Goal: Task Accomplishment & Management: Use online tool/utility

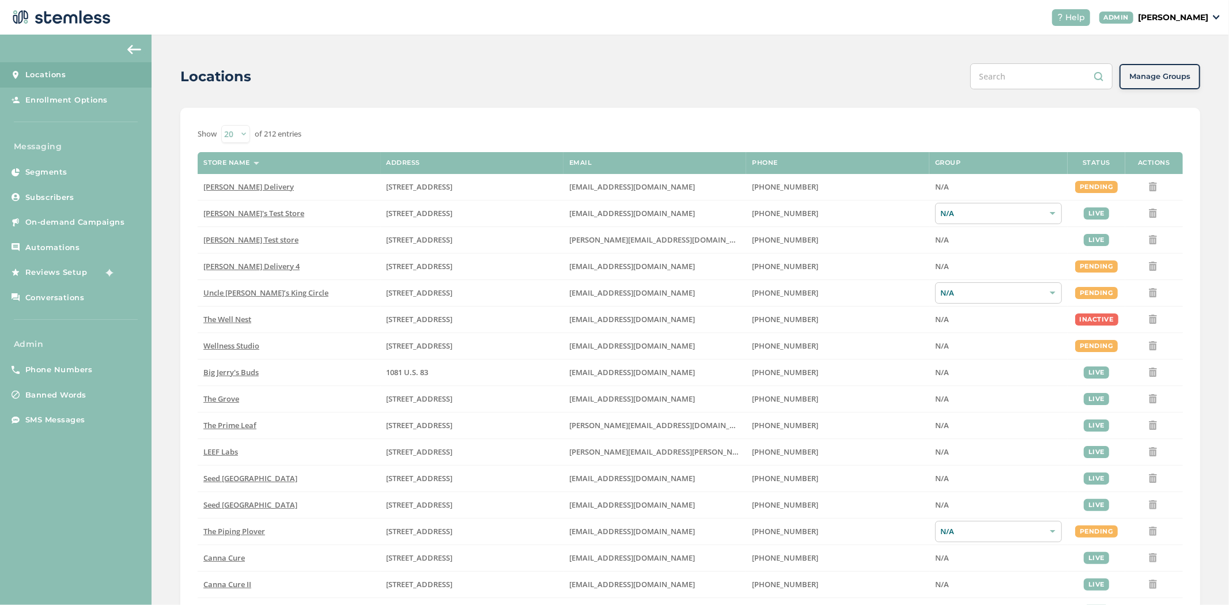
click at [1177, 18] on p "[PERSON_NAME]" at bounding box center [1173, 18] width 70 height 12
click at [56, 228] on link "On-demand Campaigns" at bounding box center [76, 222] width 152 height 25
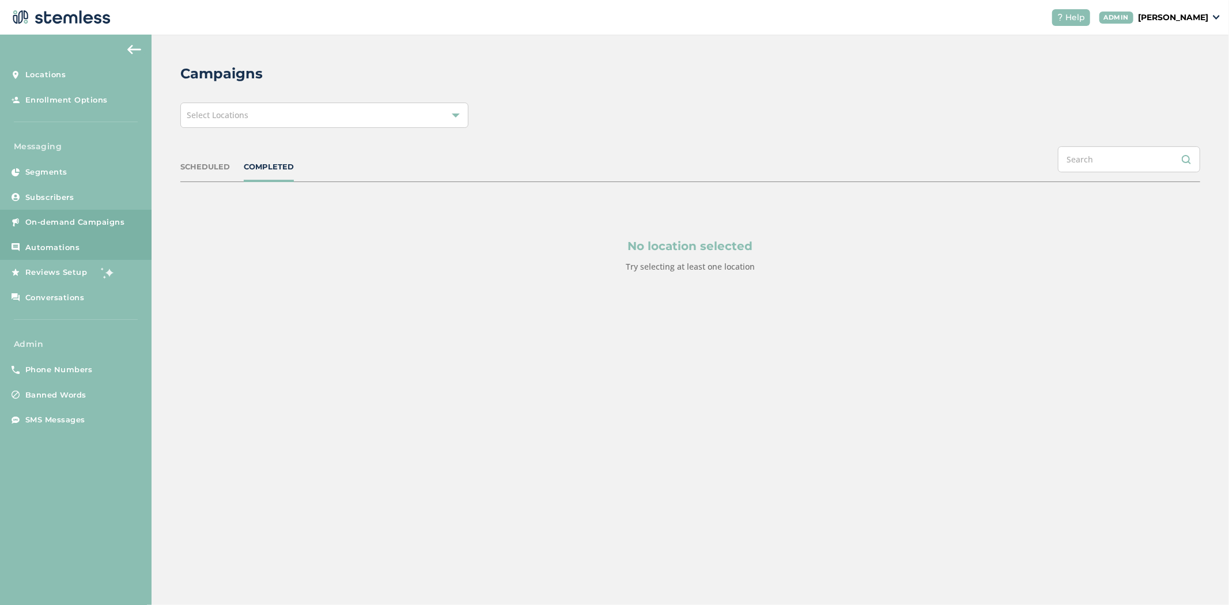
click at [65, 249] on span "Automations" at bounding box center [52, 248] width 55 height 12
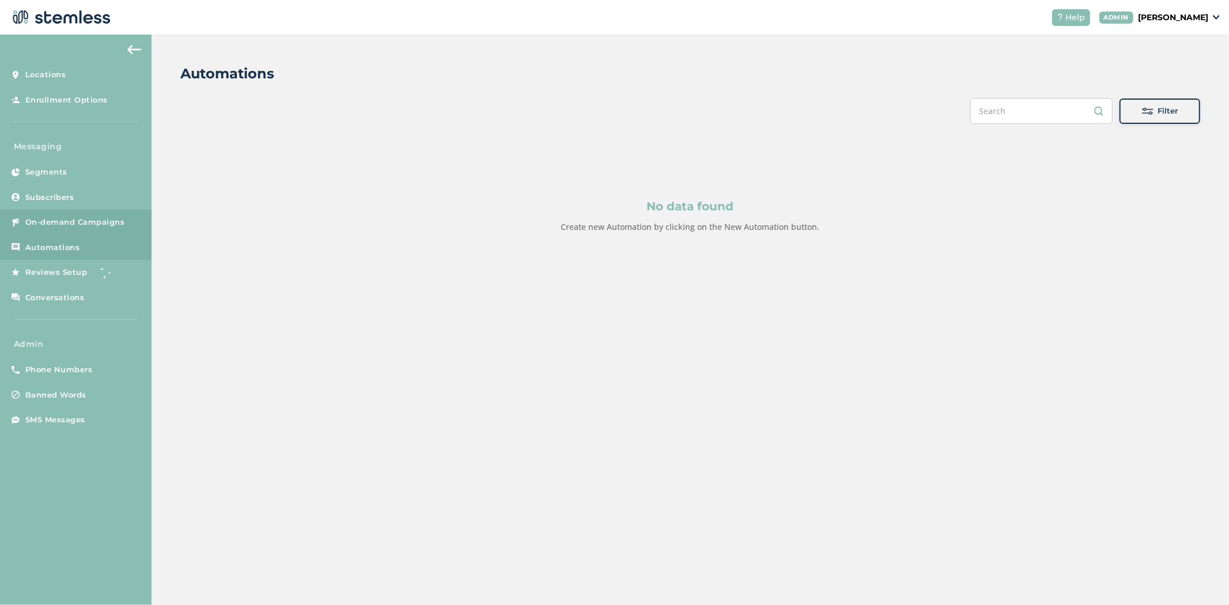
click at [77, 214] on link "On-demand Campaigns" at bounding box center [76, 222] width 152 height 25
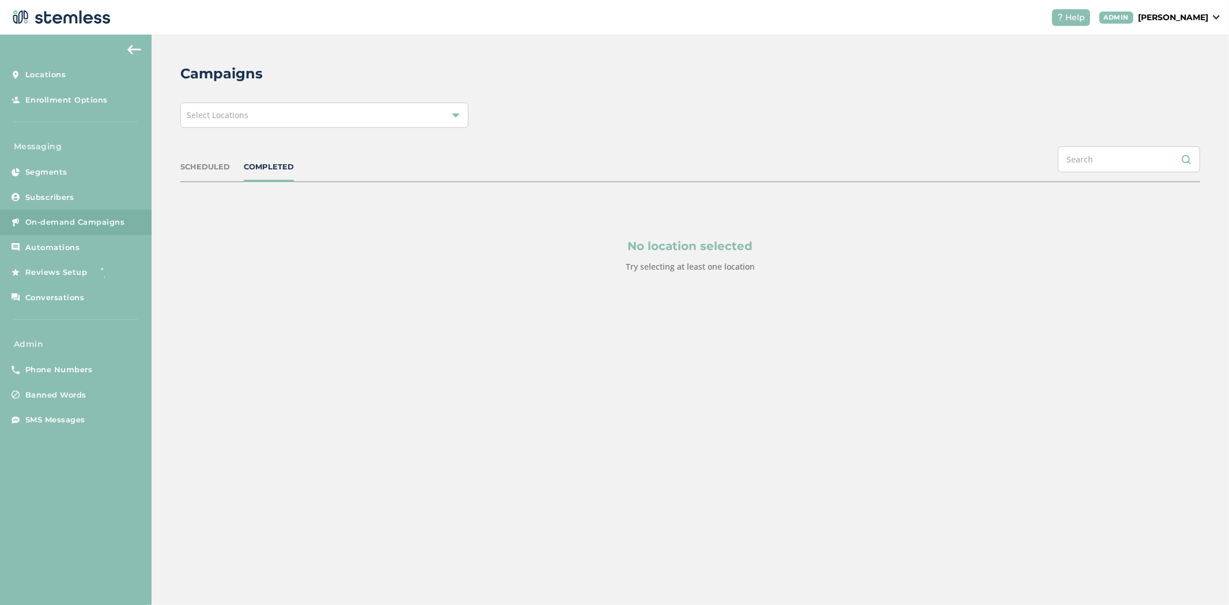
click at [300, 103] on div "Select Locations" at bounding box center [324, 115] width 288 height 25
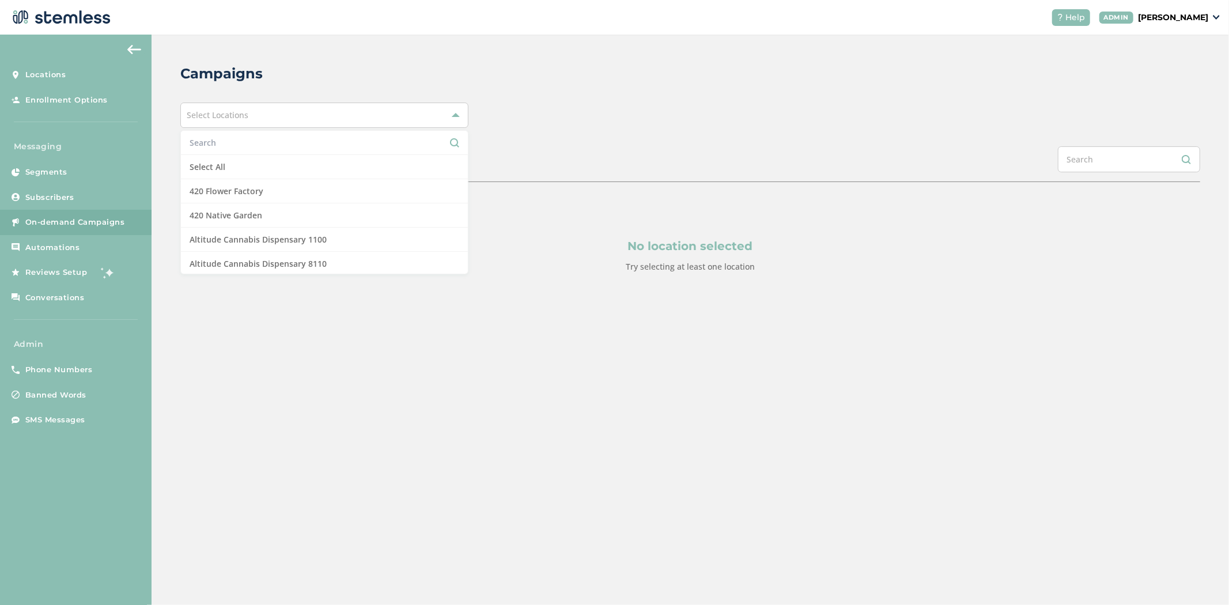
click at [257, 142] on input "text" at bounding box center [325, 143] width 270 height 12
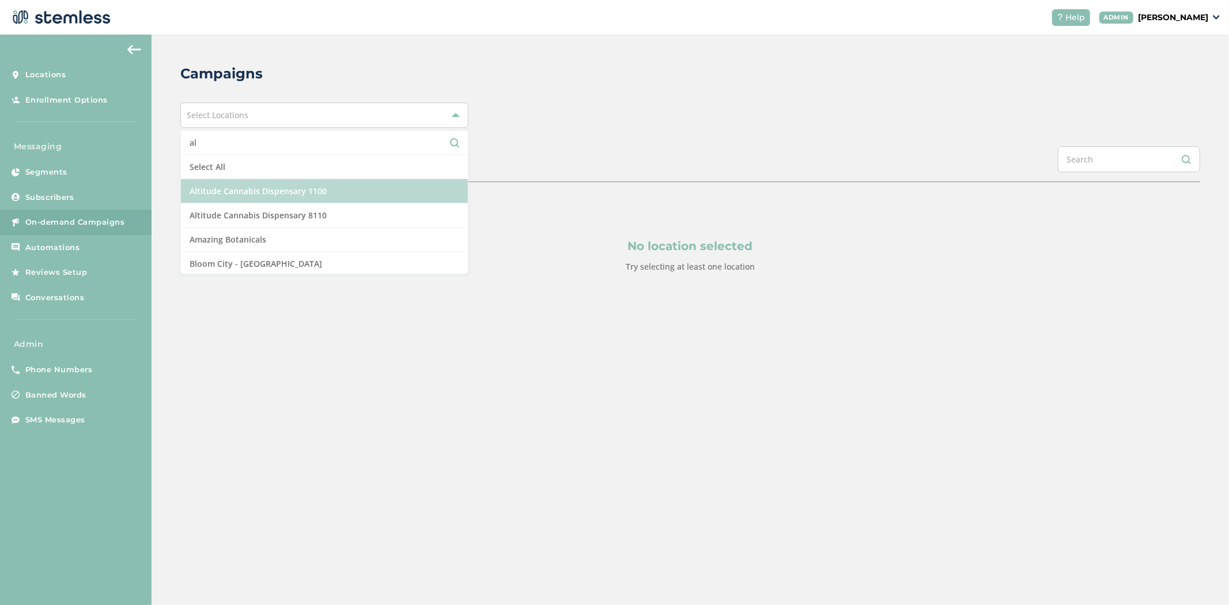
type input "al"
click at [271, 191] on li "Altitude Cannabis Dispensary 1100" at bounding box center [324, 191] width 287 height 24
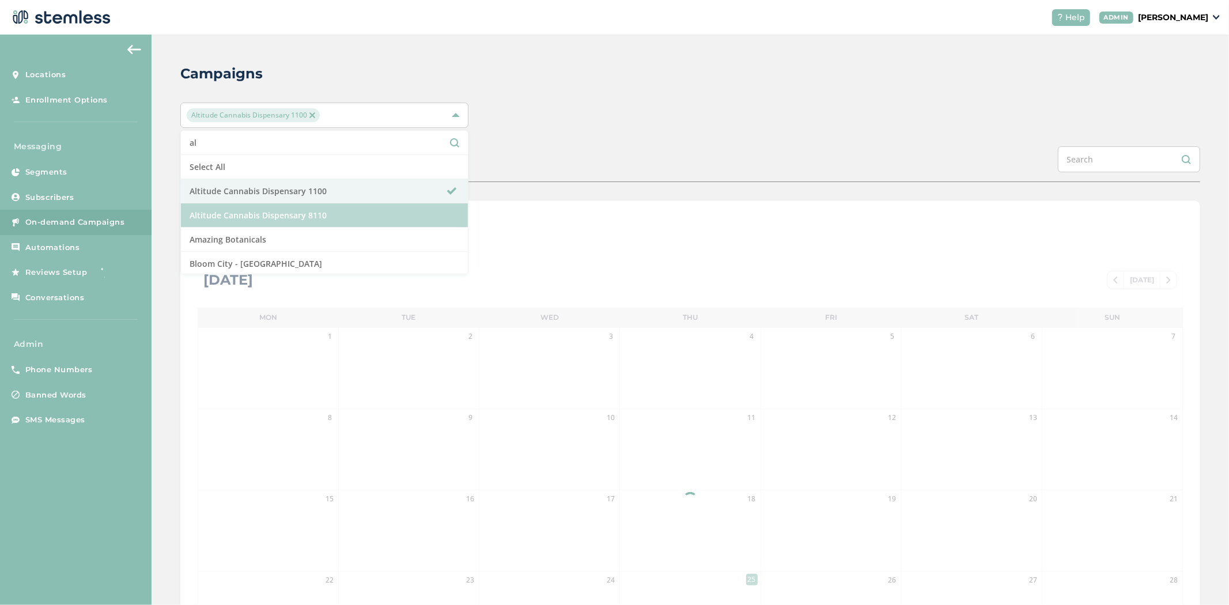
click at [271, 208] on li "Altitude Cannabis Dispensary 8110" at bounding box center [324, 215] width 287 height 24
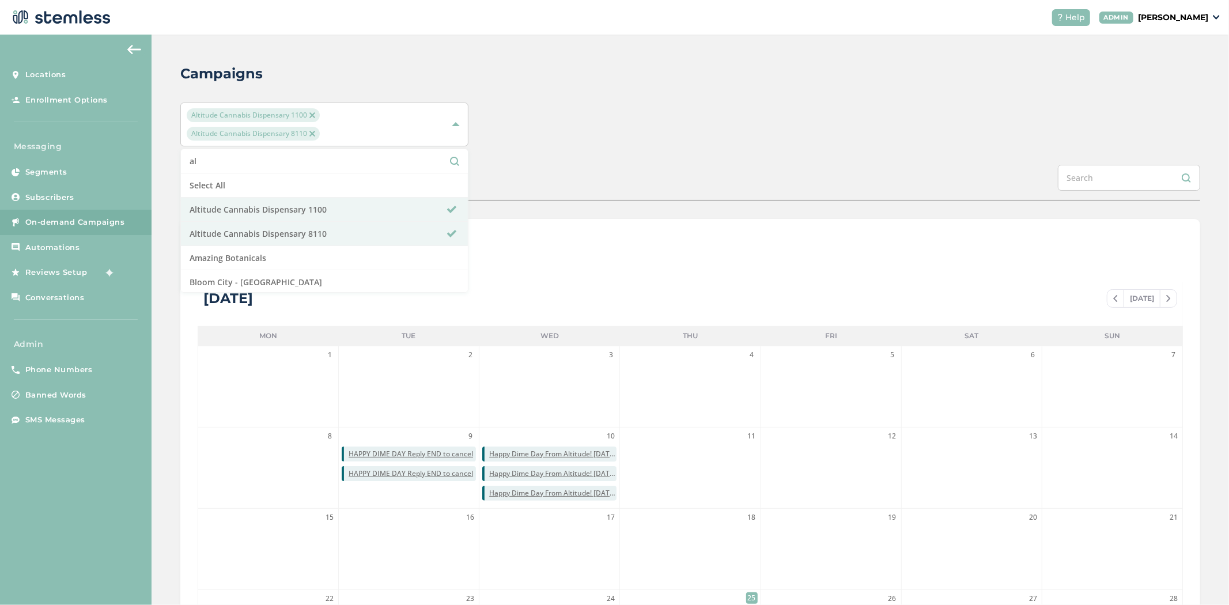
click at [695, 104] on div "Altitude Cannabis Dispensary 1100 Altitude Cannabis Dispensary 8110 al Select A…" at bounding box center [690, 125] width 1020 height 44
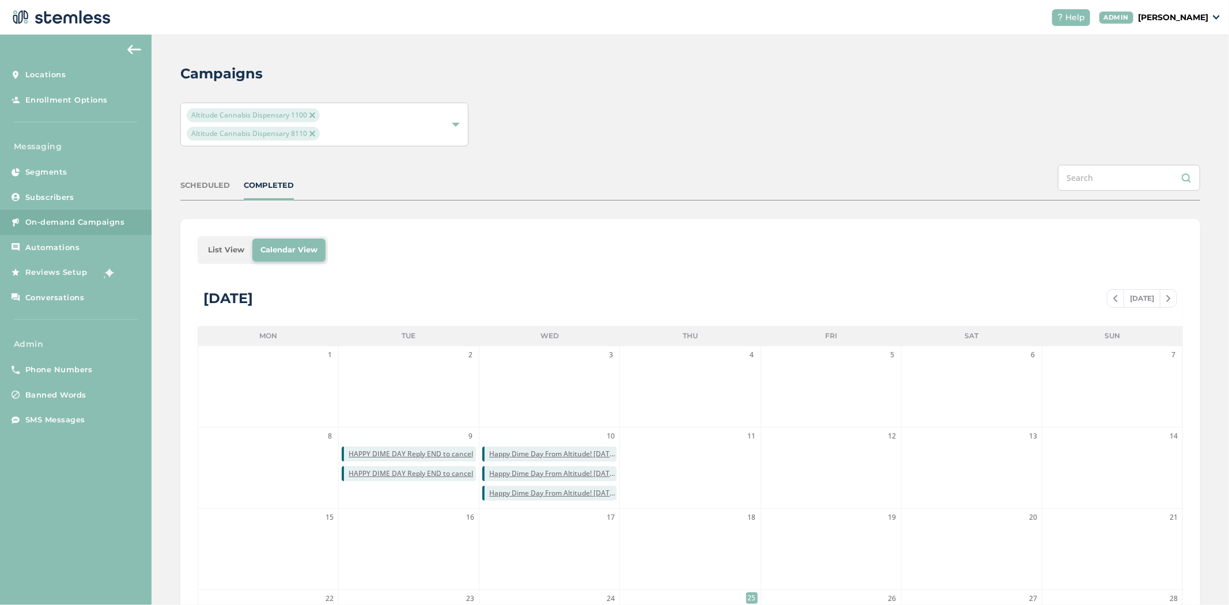
click at [202, 244] on li "List View" at bounding box center [226, 250] width 52 height 23
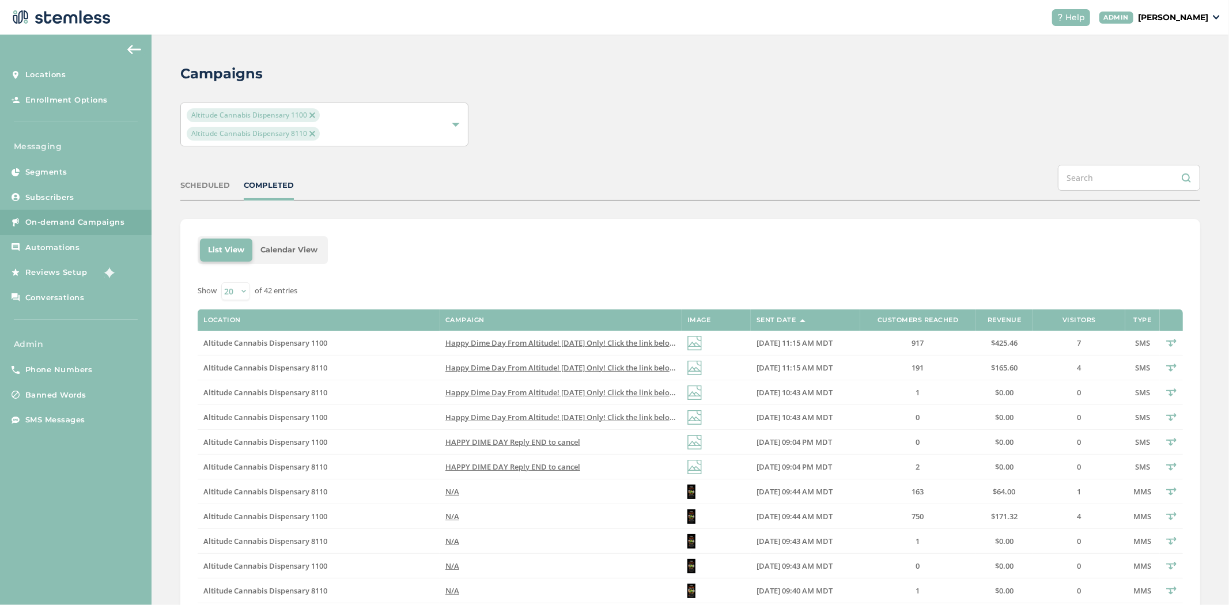
click at [310, 114] on img at bounding box center [312, 115] width 6 height 6
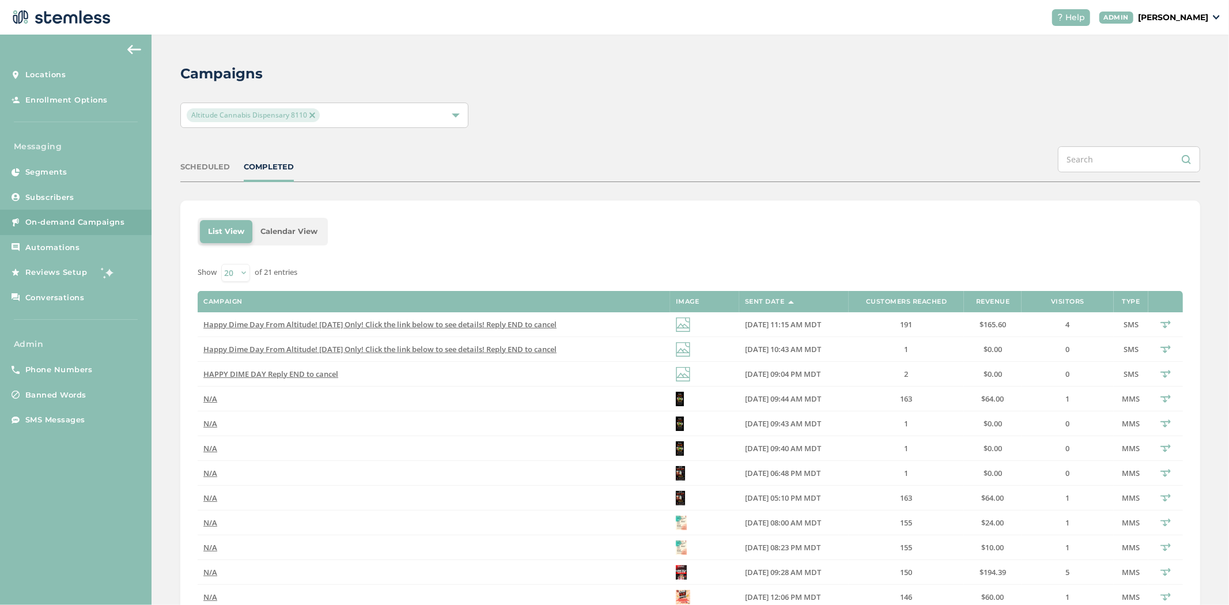
click at [312, 118] on span "Altitude Cannabis Dispensary 8110" at bounding box center [253, 115] width 133 height 14
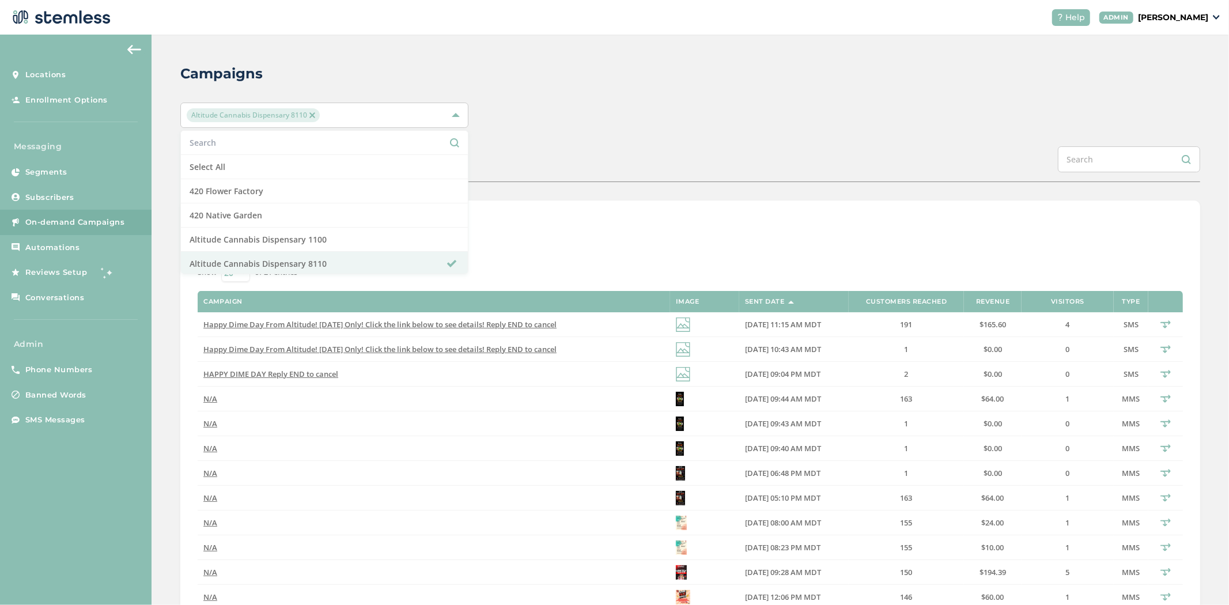
click at [313, 118] on span "Altitude Cannabis Dispensary 8110" at bounding box center [253, 115] width 133 height 14
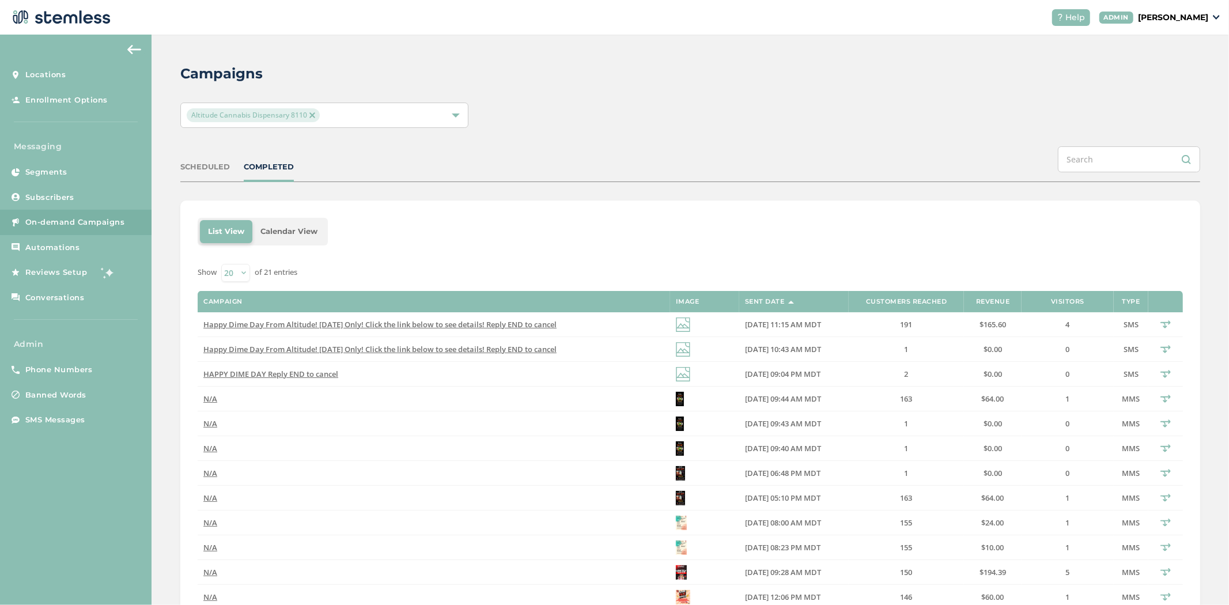
click at [311, 116] on img at bounding box center [312, 115] width 6 height 6
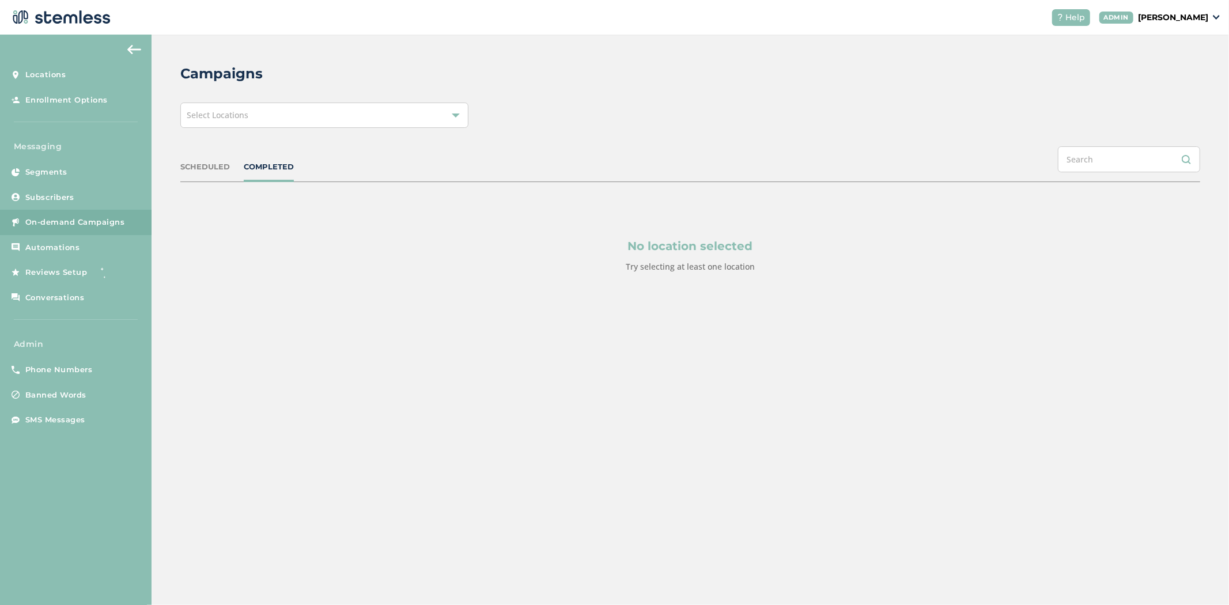
click at [294, 122] on div "Select Locations" at bounding box center [324, 115] width 288 height 25
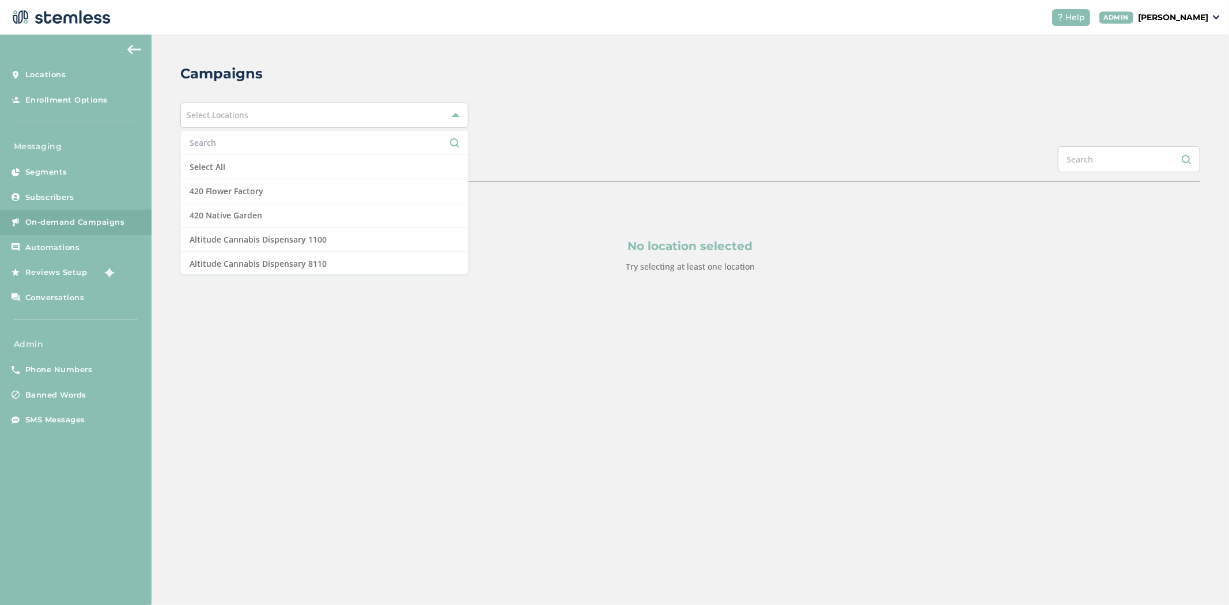
click at [241, 137] on input "text" at bounding box center [325, 143] width 270 height 12
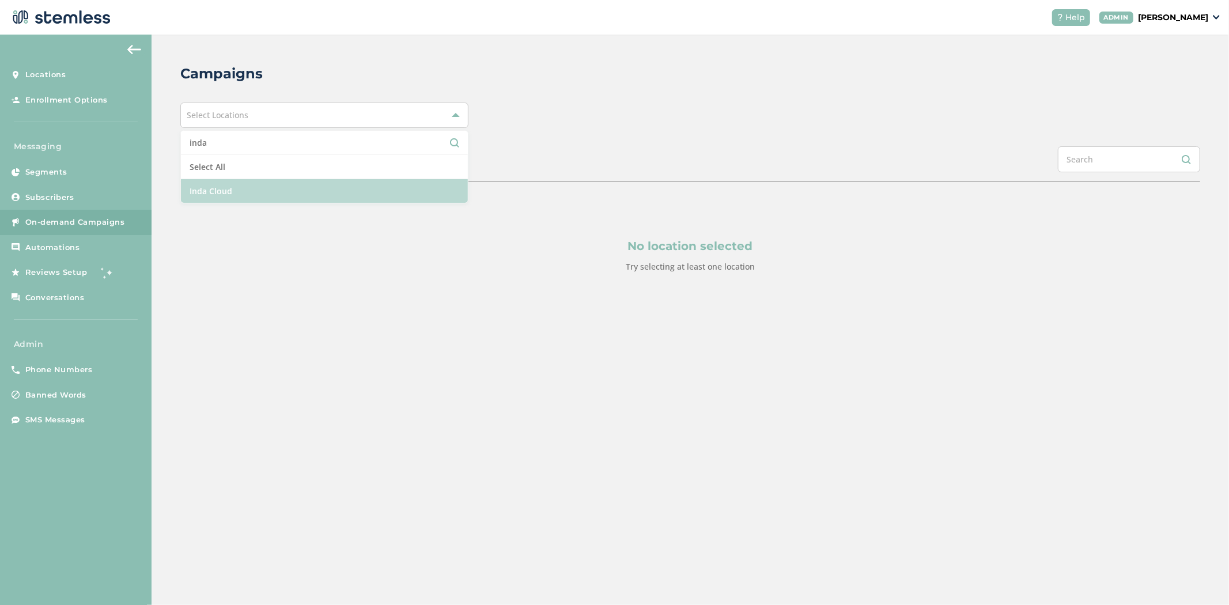
type input "inda"
click at [211, 189] on li "Inda Cloud" at bounding box center [324, 191] width 287 height 24
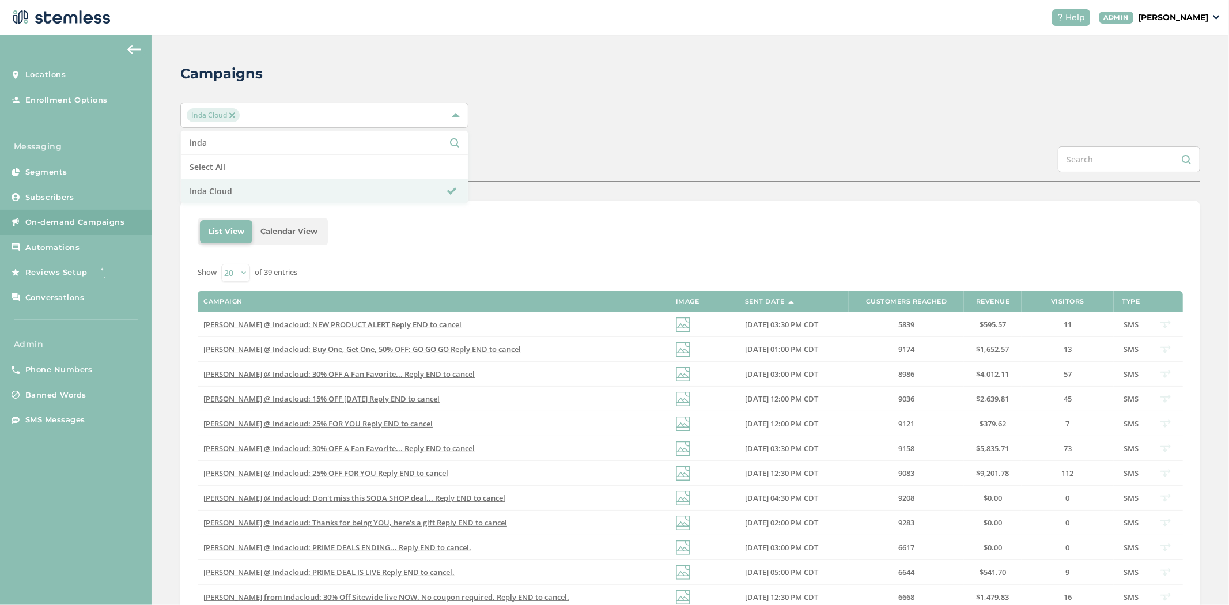
click at [233, 116] on img at bounding box center [232, 115] width 6 height 6
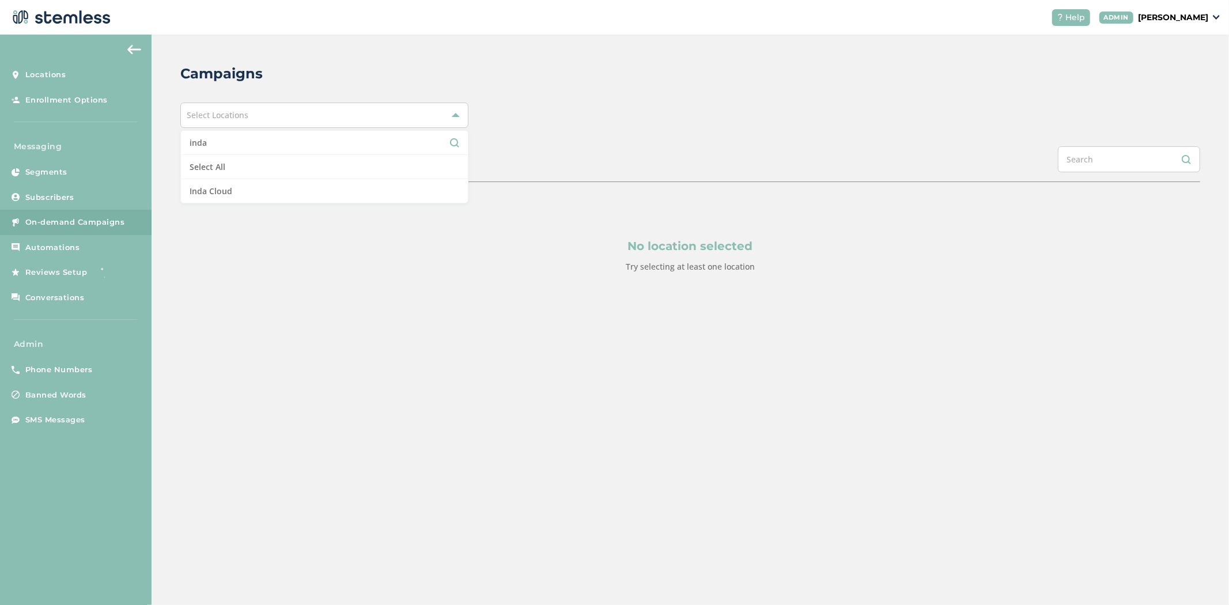
drag, startPoint x: 212, startPoint y: 135, endPoint x: 86, endPoint y: 127, distance: 125.9
click at [87, 127] on div "Locations Enrollment Options Messaging Segments Subscribers On-demand Campaigns…" at bounding box center [614, 320] width 1229 height 570
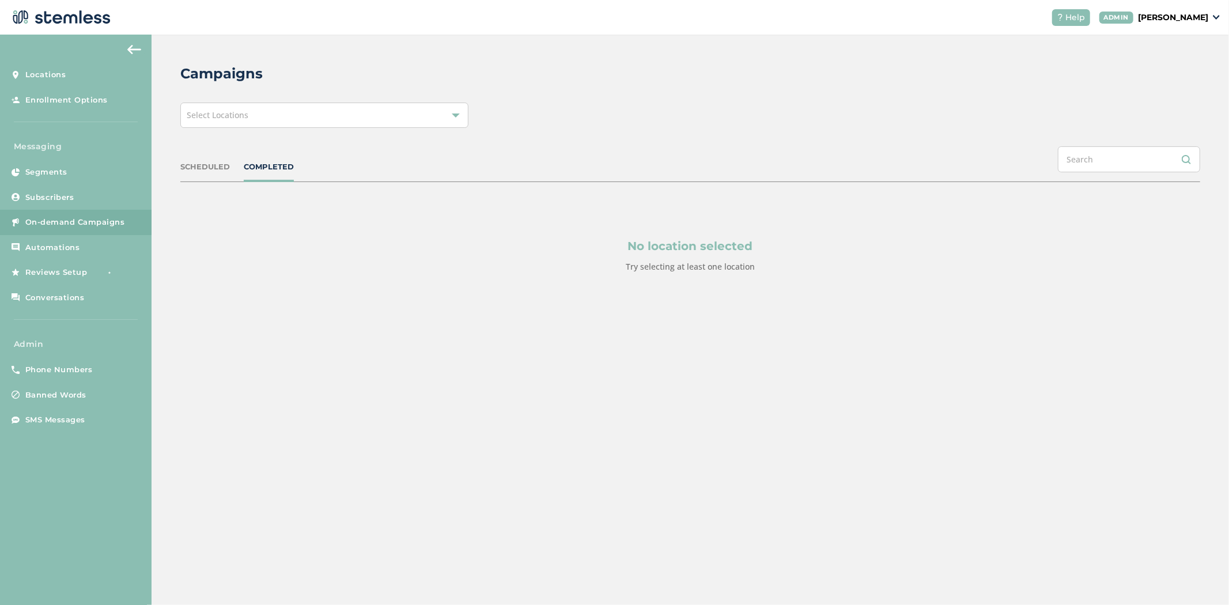
click at [286, 114] on div "Select Locations" at bounding box center [324, 115] width 288 height 25
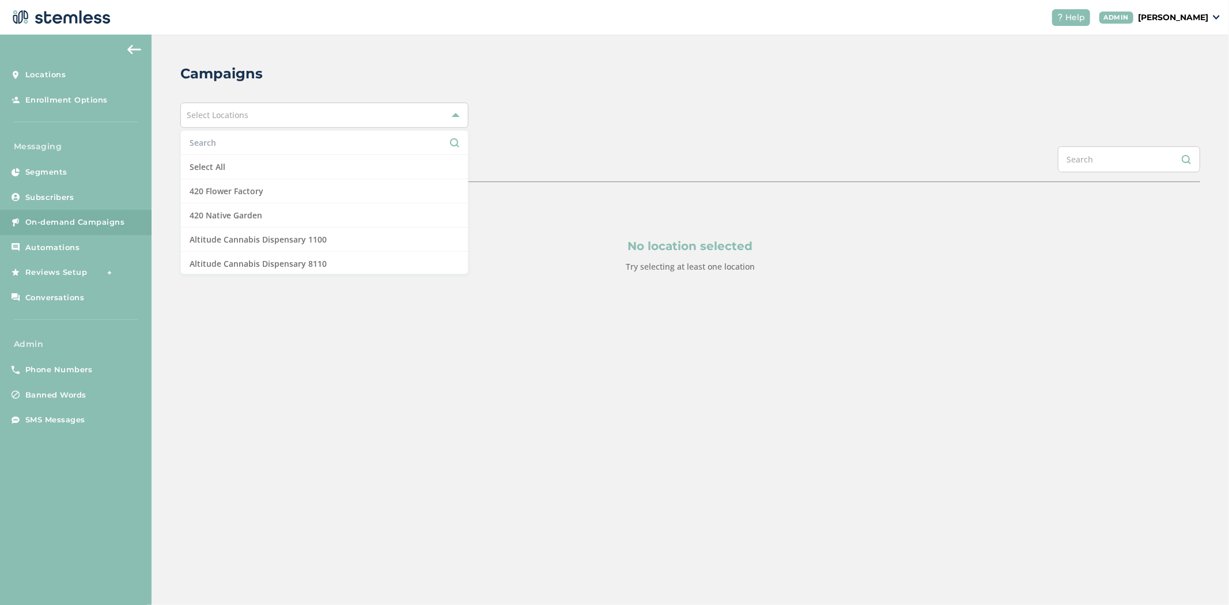
click at [255, 141] on input "text" at bounding box center [325, 143] width 270 height 12
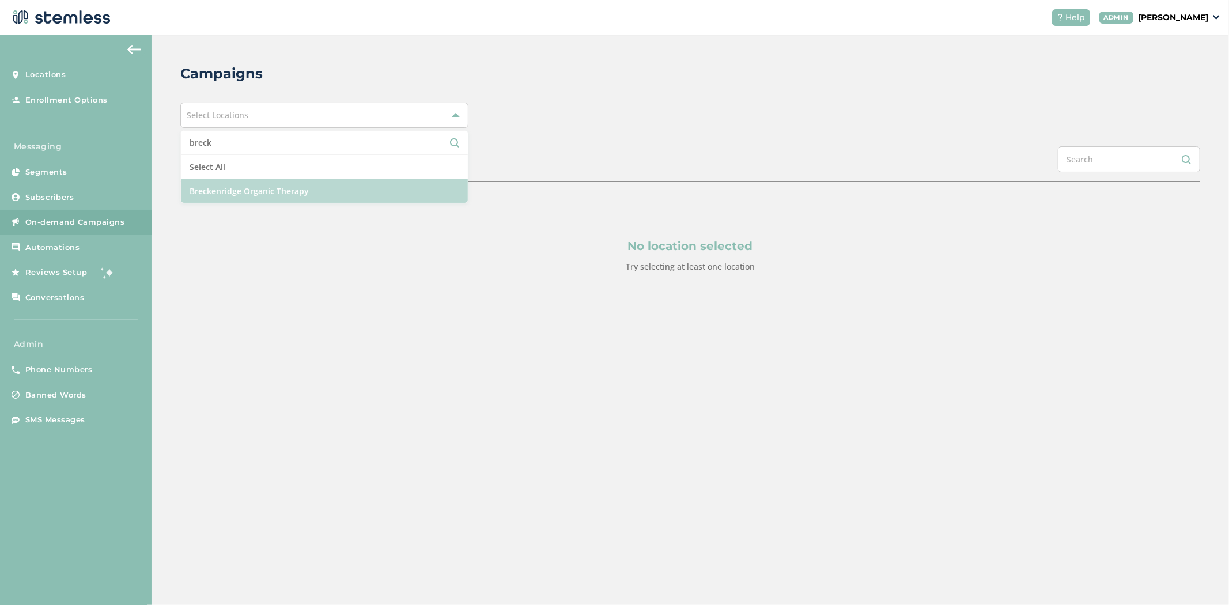
type input "breck"
click at [267, 196] on li "Breckenridge Organic Therapy" at bounding box center [324, 191] width 287 height 24
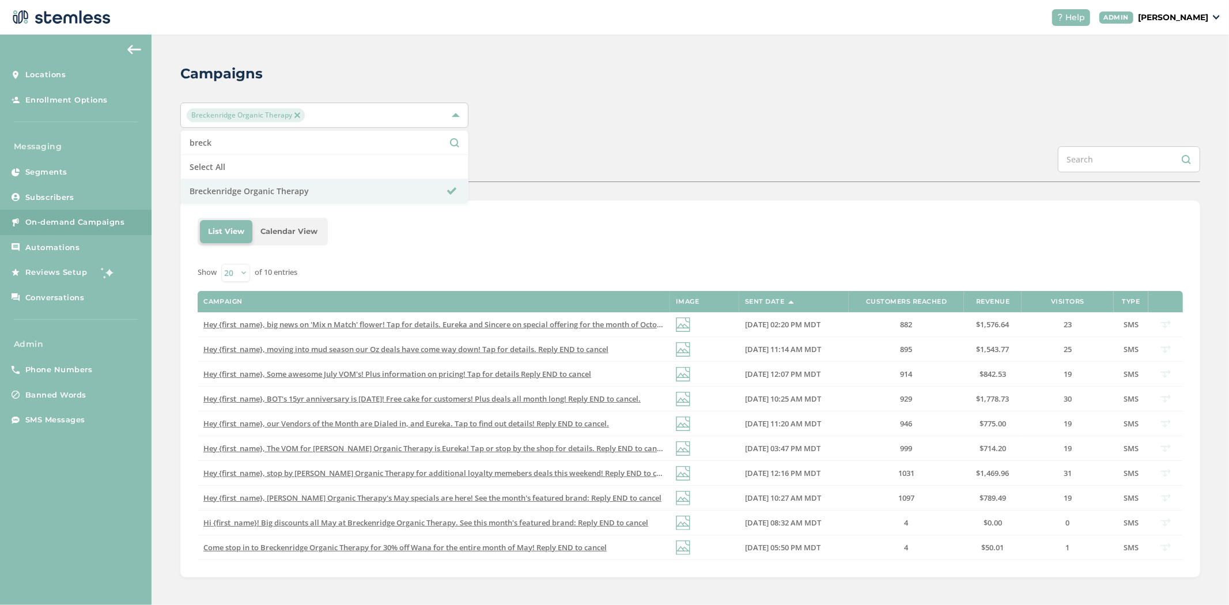
click at [665, 165] on div "SCHEDULED COMPLETED" at bounding box center [690, 164] width 1020 height 36
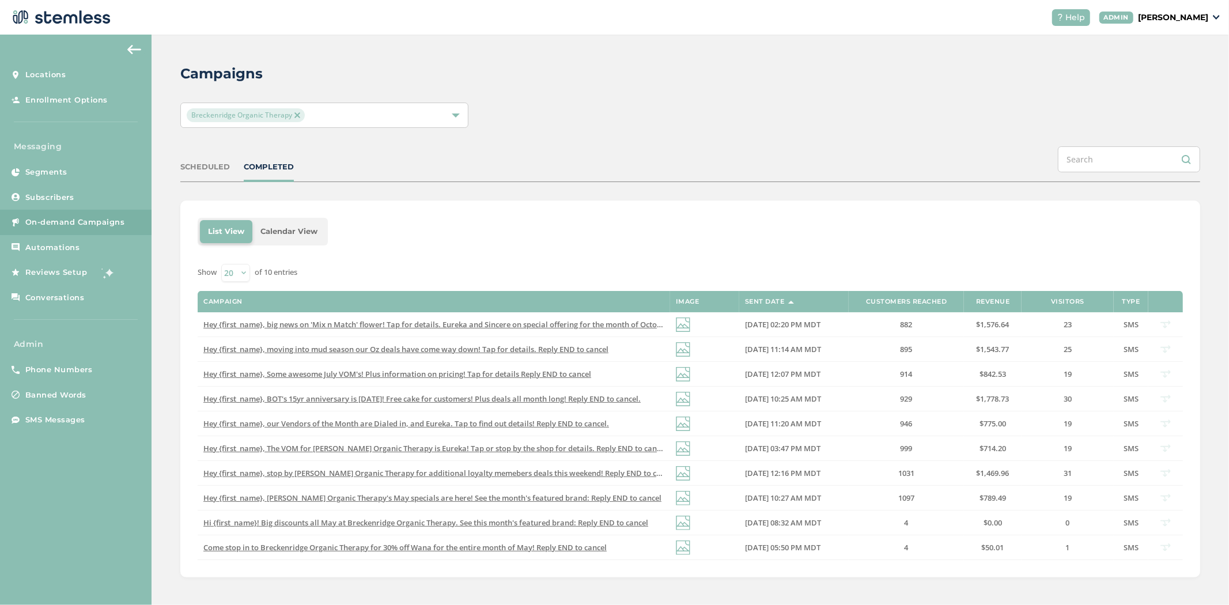
click at [274, 123] on div "Breckenridge Organic Therapy" at bounding box center [324, 115] width 288 height 25
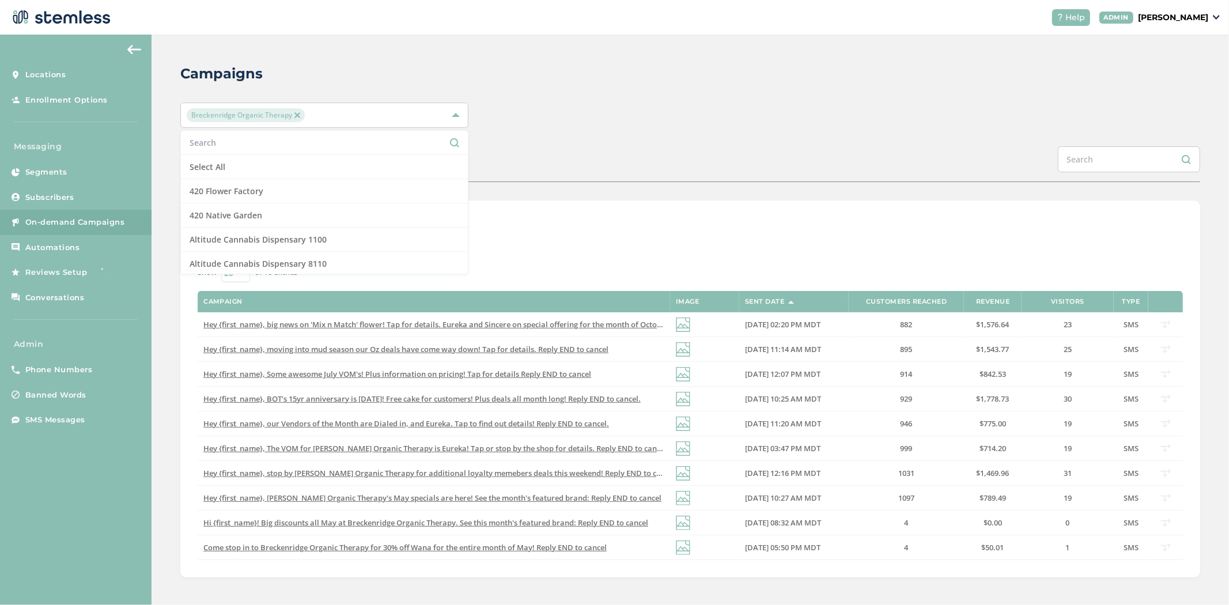
click at [294, 117] on img at bounding box center [297, 115] width 6 height 6
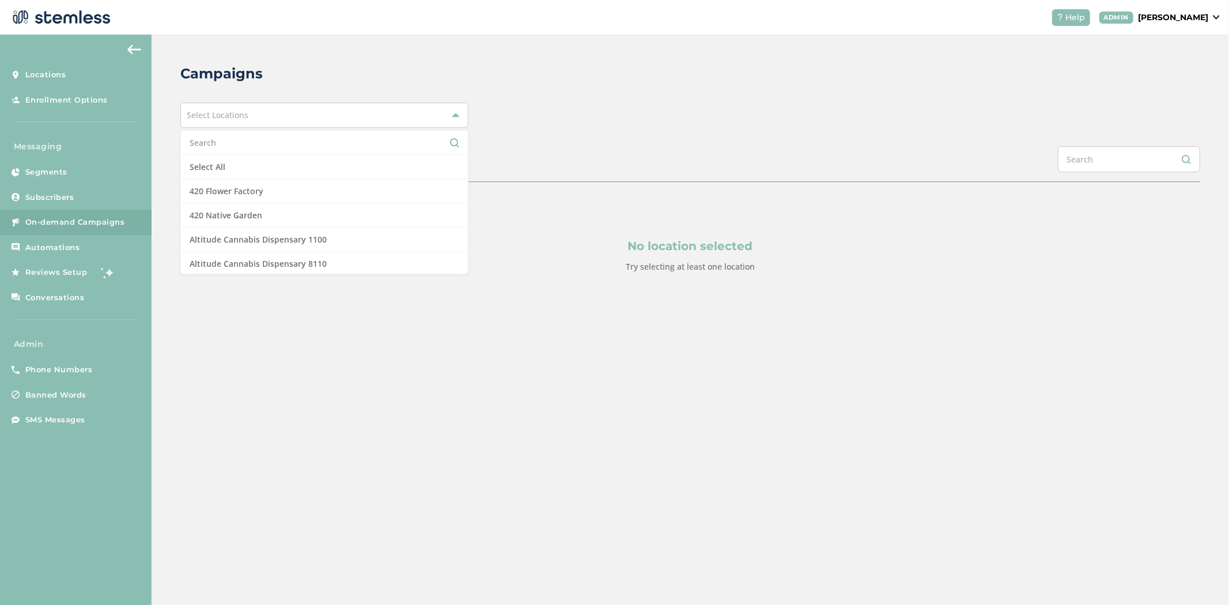
click at [256, 139] on input "text" at bounding box center [325, 143] width 270 height 12
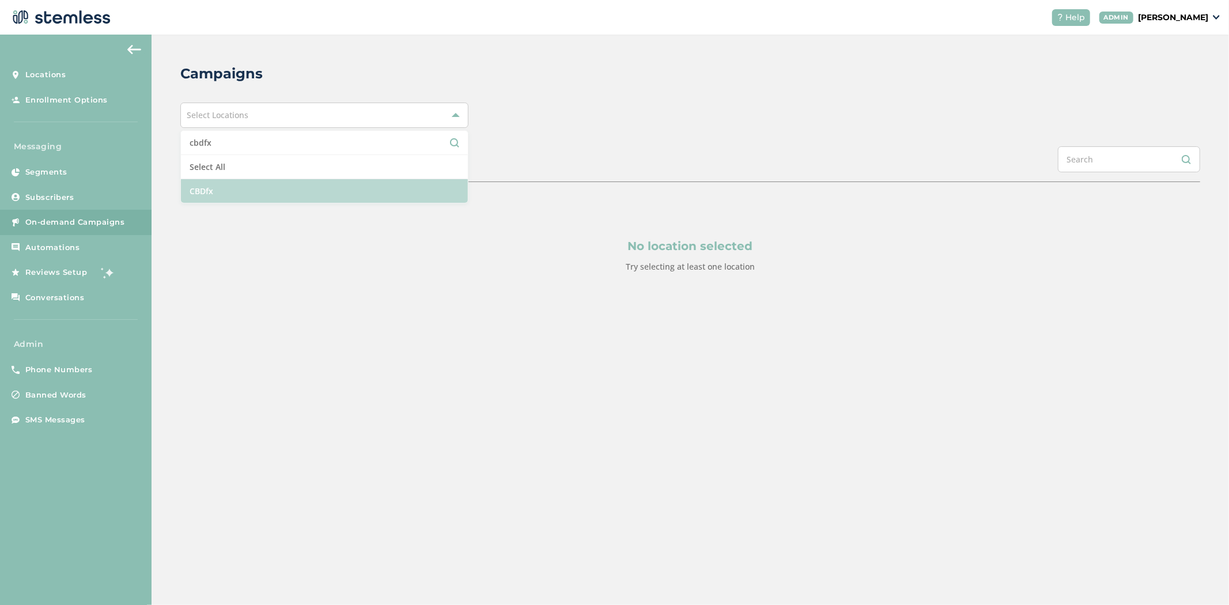
type input "cbdfx"
click at [226, 203] on li "CBDfx" at bounding box center [324, 191] width 287 height 24
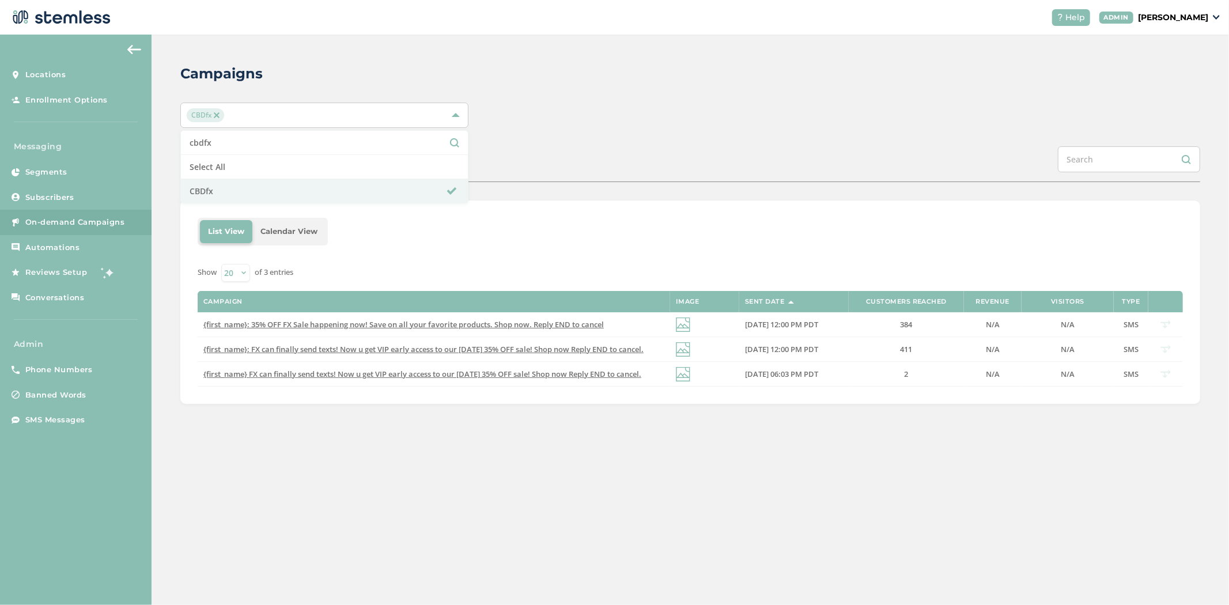
click at [614, 214] on div "List View Calendar View Show 20 50 100 of 3 entries Campaign Image Sent Date Cu…" at bounding box center [690, 302] width 1020 height 203
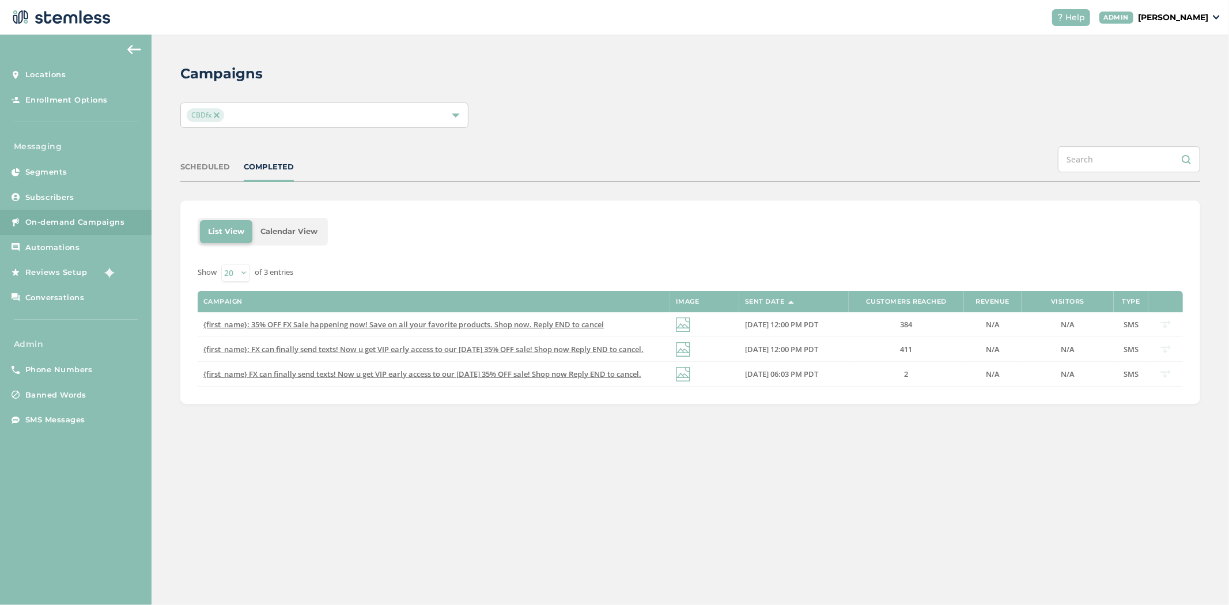
click at [285, 114] on div "CBDfx" at bounding box center [319, 115] width 264 height 14
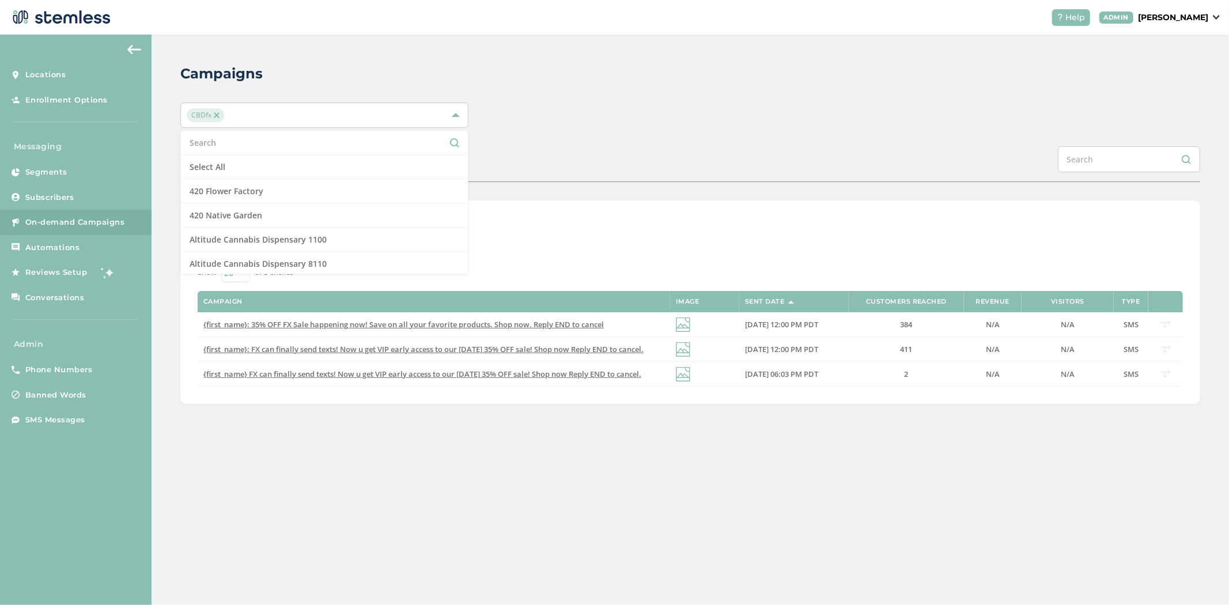
click at [256, 146] on input "text" at bounding box center [325, 143] width 270 height 12
type input "t"
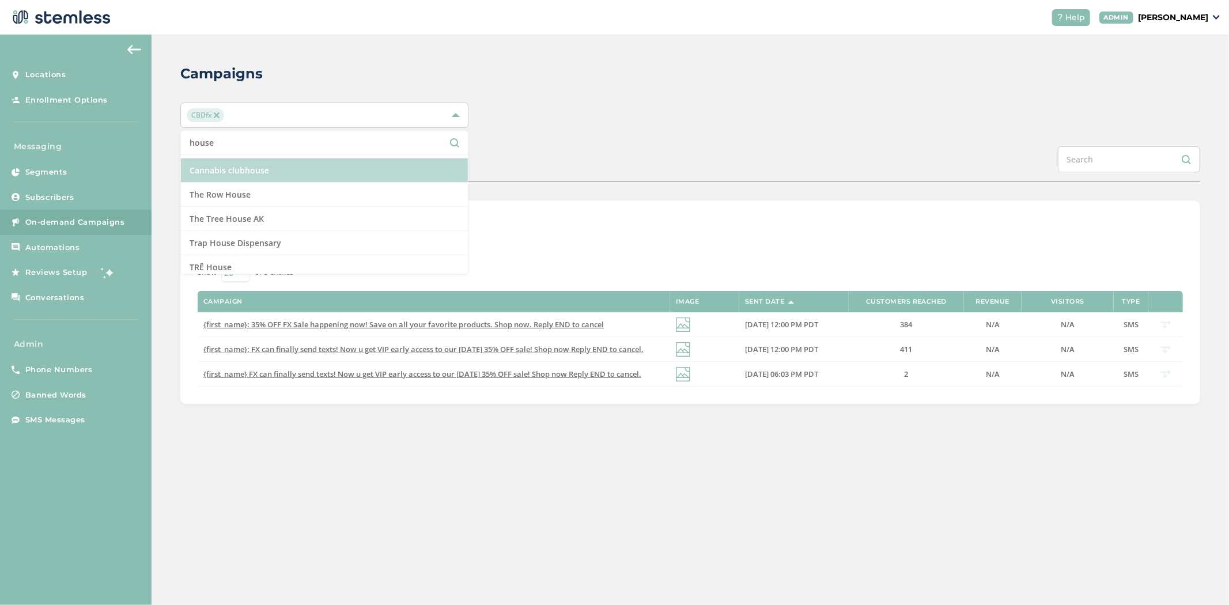
scroll to position [26, 0]
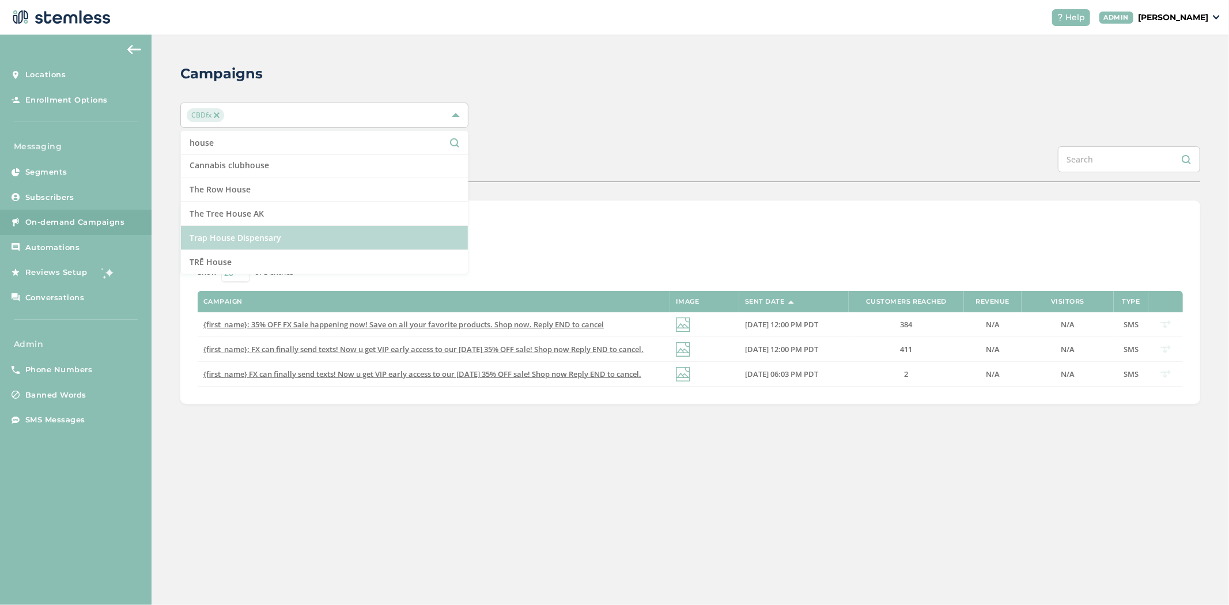
type input "house"
click at [307, 229] on li "Trap House Dispensary" at bounding box center [324, 238] width 287 height 24
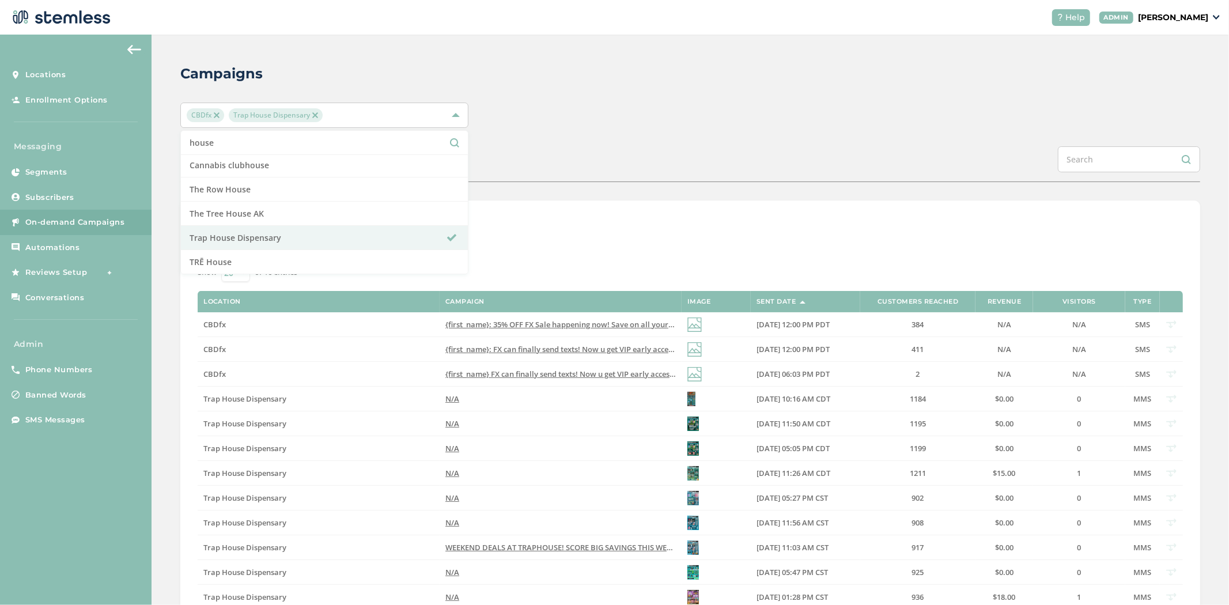
click at [708, 229] on div "List View Calendar View" at bounding box center [690, 232] width 985 height 28
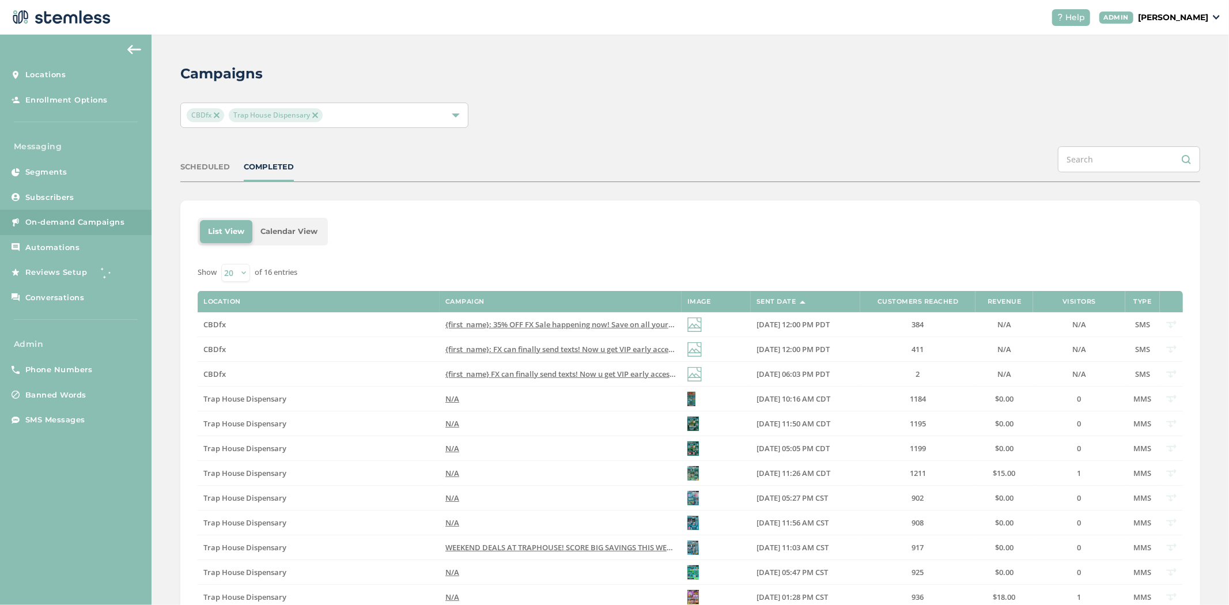
click at [1175, 13] on p "[PERSON_NAME]" at bounding box center [1173, 18] width 70 height 12
click at [1174, 85] on span "Impersonate" at bounding box center [1179, 83] width 56 height 12
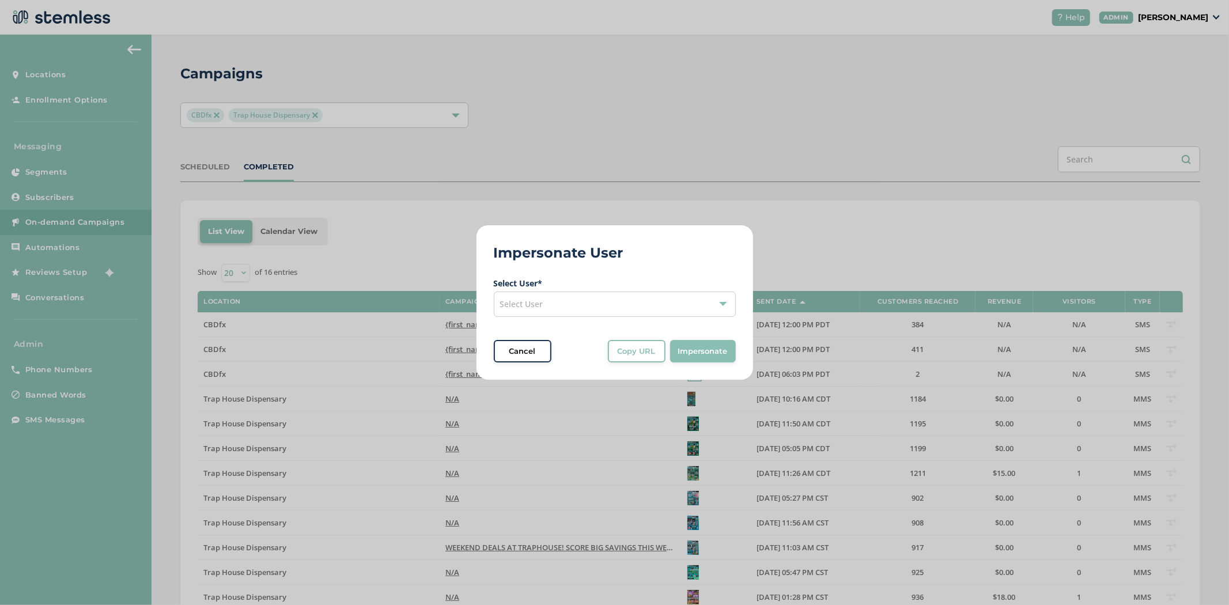
click at [592, 307] on div "Select User" at bounding box center [615, 304] width 242 height 25
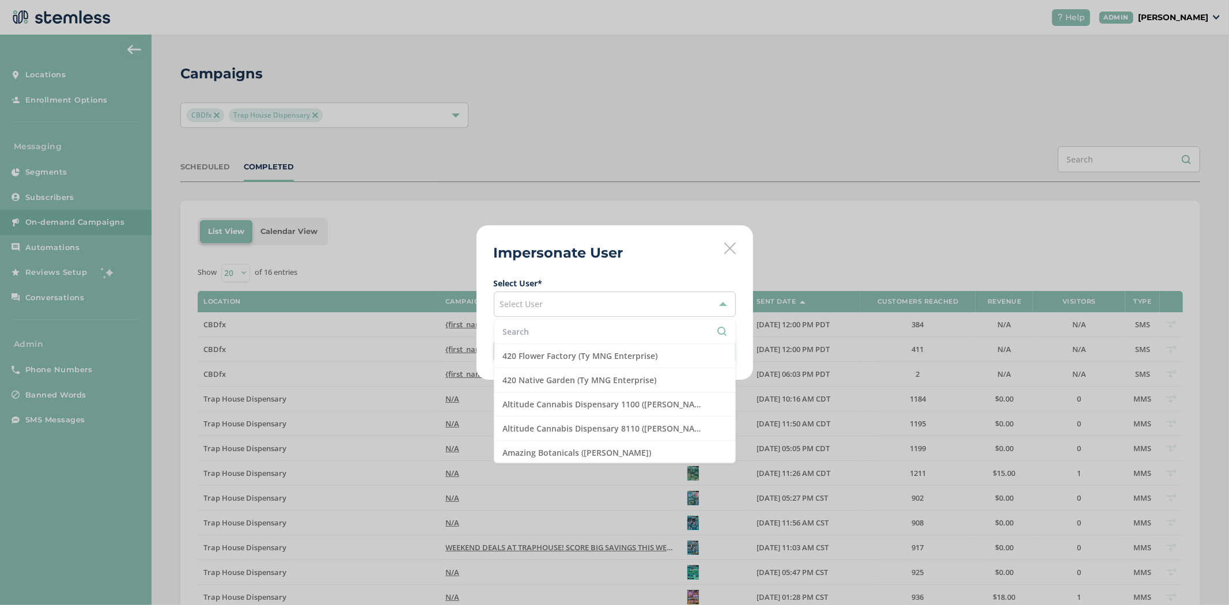
click at [562, 335] on input "text" at bounding box center [615, 332] width 224 height 12
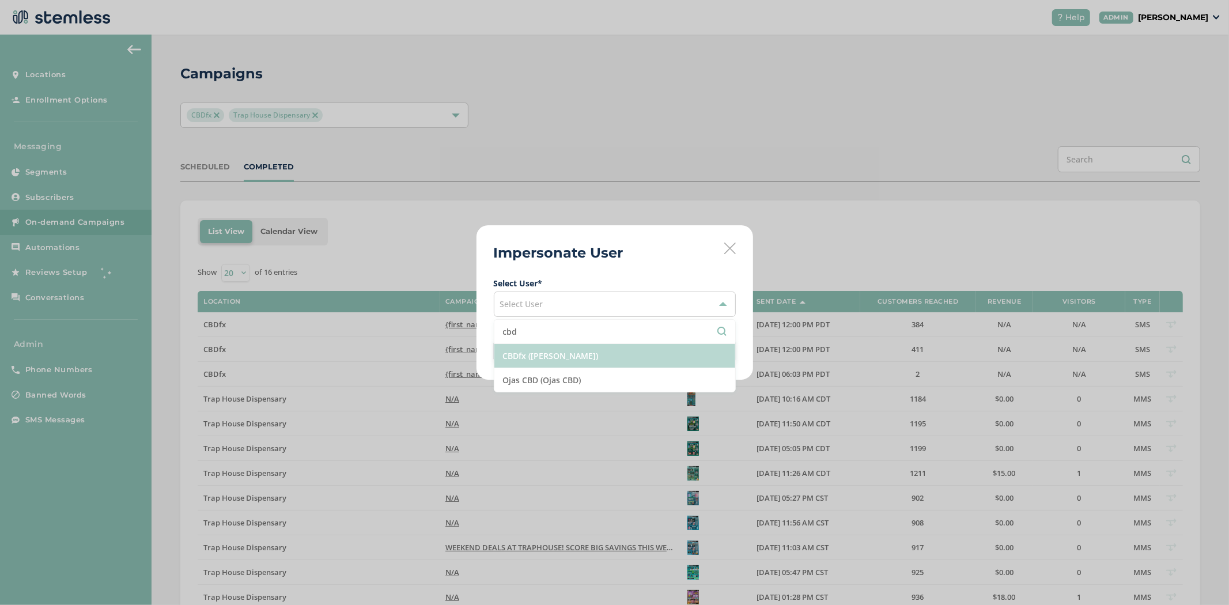
type input "cbd"
click at [554, 358] on li "CBDfx ([PERSON_NAME])" at bounding box center [614, 356] width 241 height 24
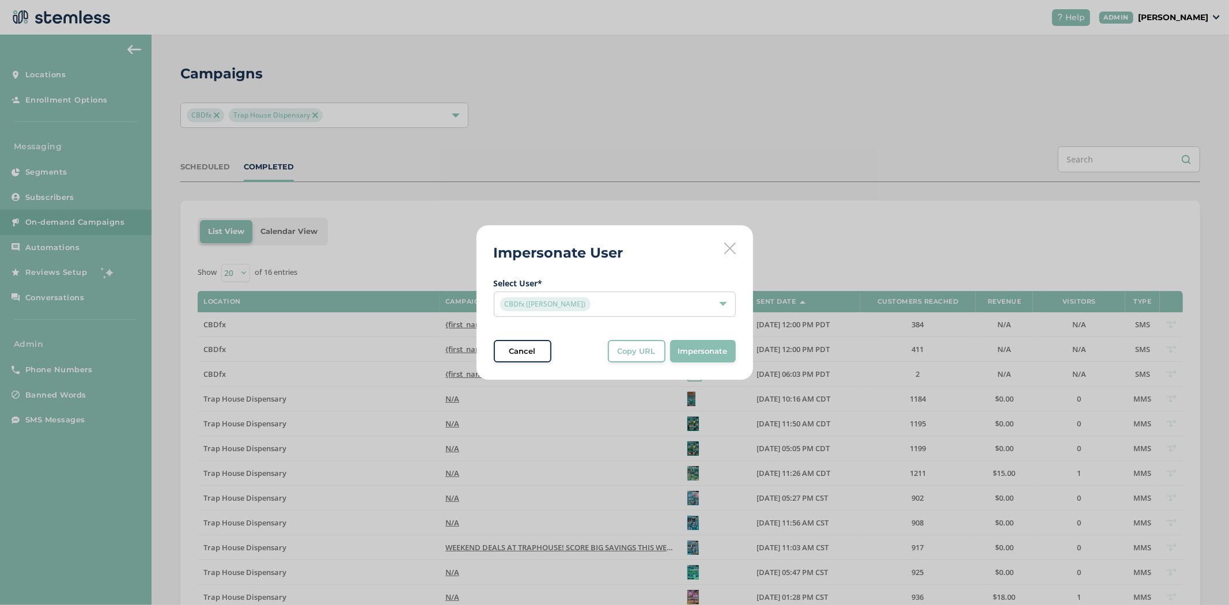
click at [707, 353] on span "Impersonate" at bounding box center [703, 352] width 50 height 12
